Goal: Information Seeking & Learning: Check status

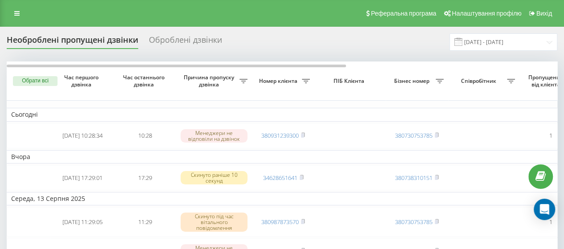
click at [197, 37] on div "Оброблені дзвінки" at bounding box center [185, 42] width 73 height 14
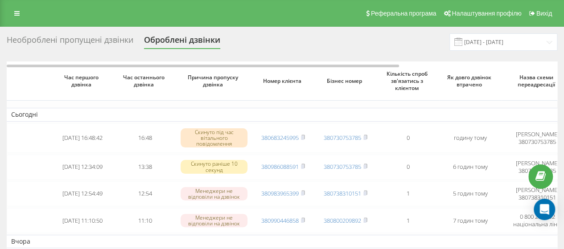
click at [103, 39] on div "Необроблені пропущені дзвінки" at bounding box center [70, 42] width 127 height 14
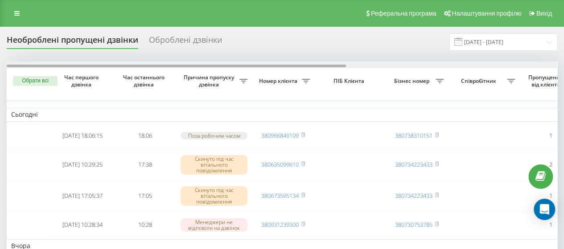
scroll to position [0, 341]
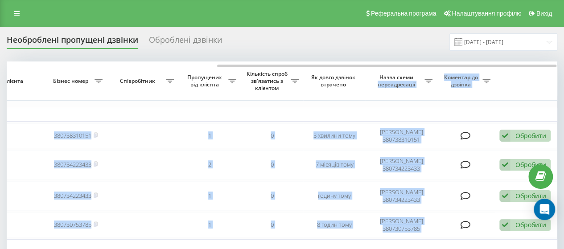
drag, startPoint x: 260, startPoint y: 67, endPoint x: 373, endPoint y: 86, distance: 114.3
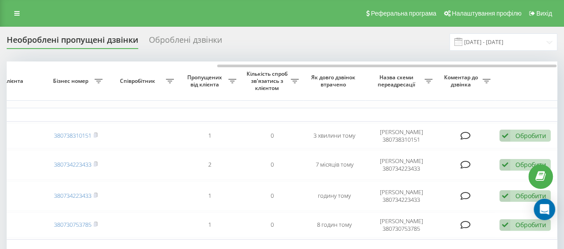
click at [351, 45] on div "Необроблені пропущені дзвінки Оброблені дзвінки 20.07.2025 - 20.08.2025" at bounding box center [282, 41] width 551 height 17
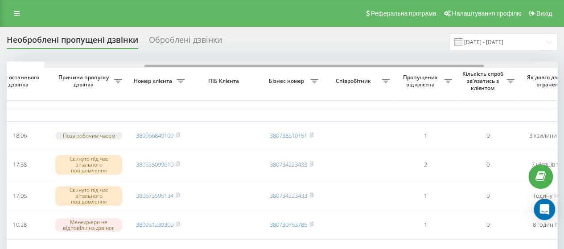
scroll to position [0, 114]
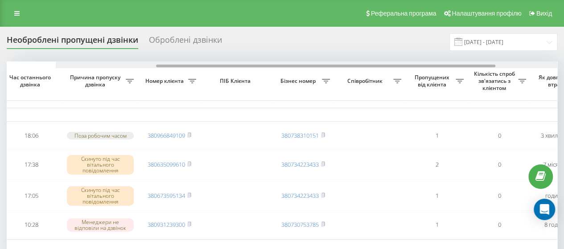
drag, startPoint x: 156, startPoint y: 66, endPoint x: 21, endPoint y: 82, distance: 137.0
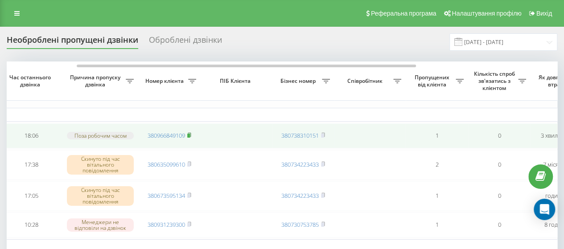
click at [189, 134] on rect at bounding box center [188, 136] width 3 height 4
